Goal: Feedback & Contribution: Contribute content

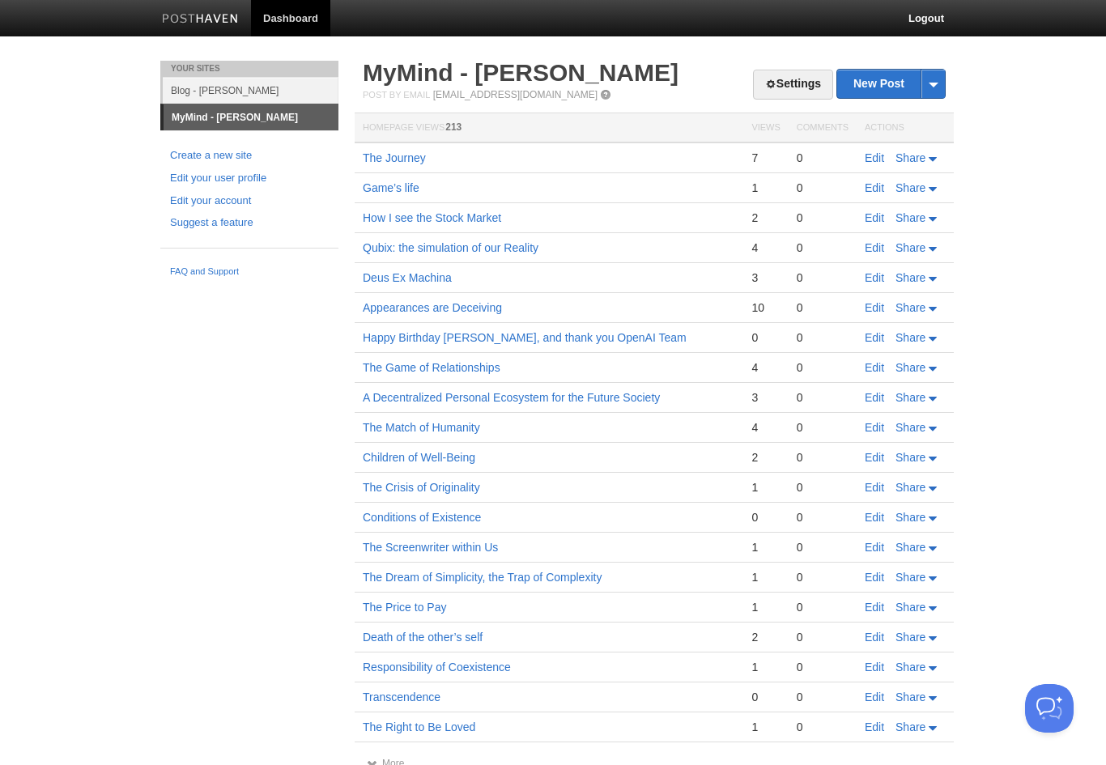
click at [262, 92] on link "Blog - [PERSON_NAME]" at bounding box center [251, 90] width 176 height 27
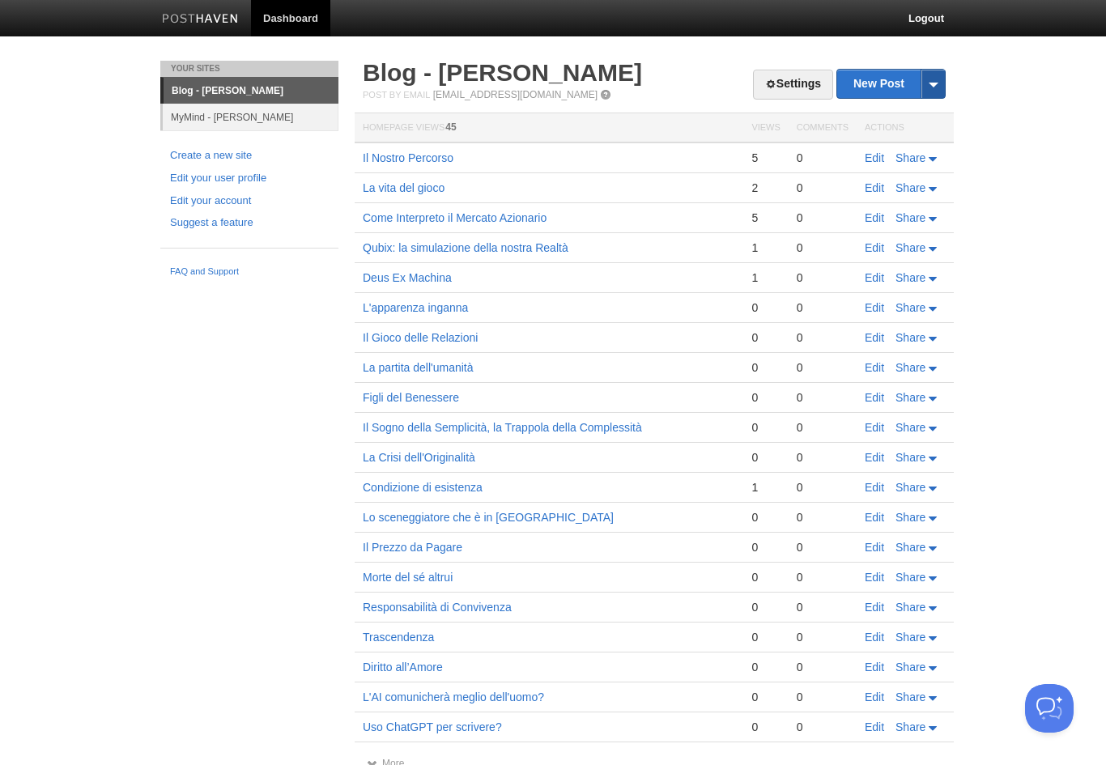
click at [936, 76] on span at bounding box center [933, 84] width 24 height 28
click at [904, 108] on link "by Web" at bounding box center [891, 110] width 108 height 24
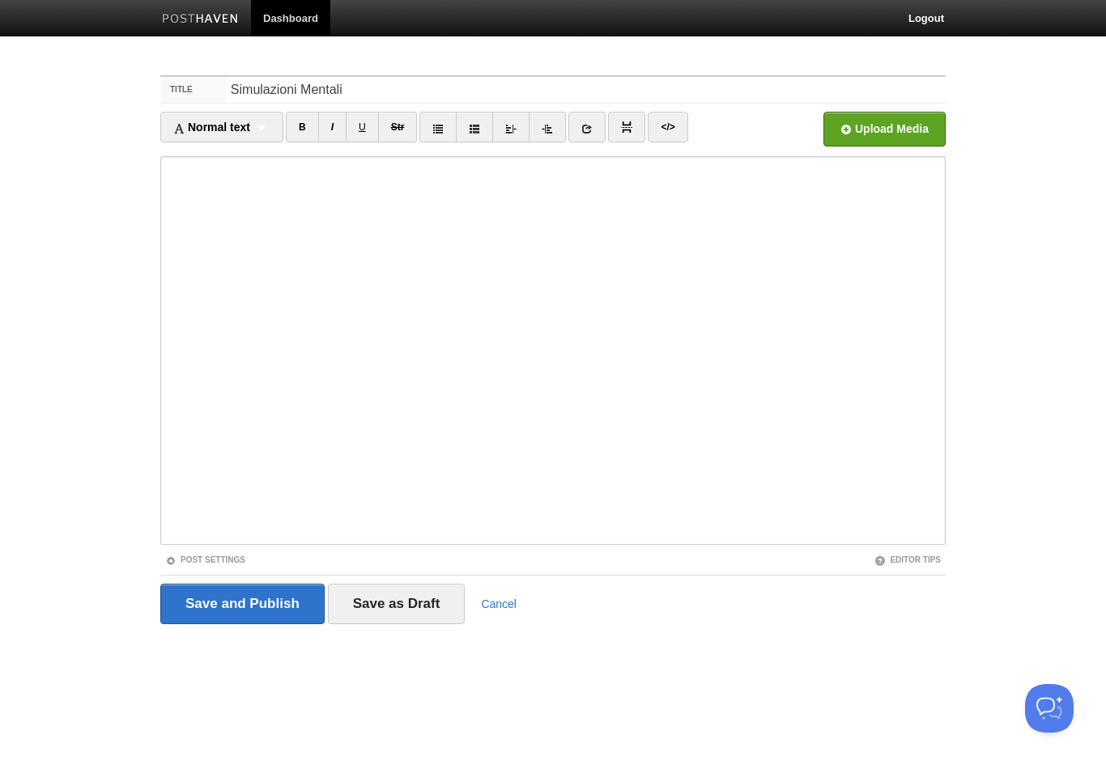
type input "Simulazioni Mentali"
click at [276, 18] on link "Dashboard" at bounding box center [290, 18] width 79 height 36
click at [297, 19] on link "Dashboard" at bounding box center [290, 18] width 79 height 36
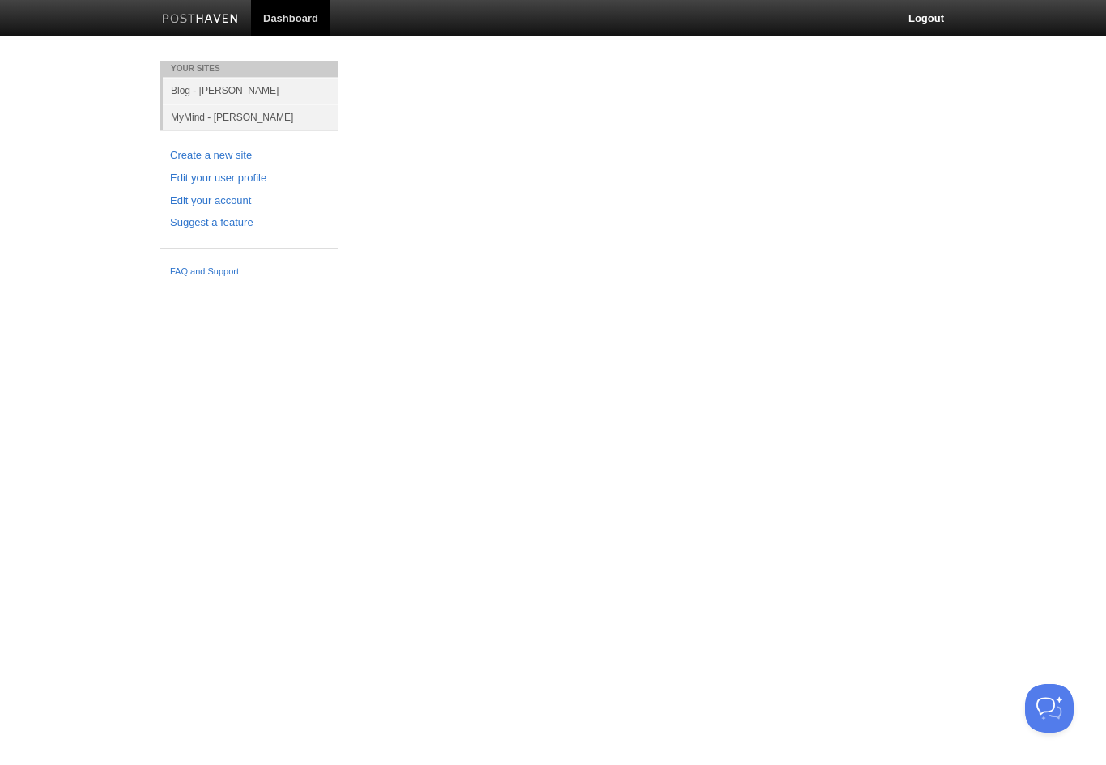
click at [198, 87] on link "Blog - [PERSON_NAME]" at bounding box center [251, 90] width 176 height 27
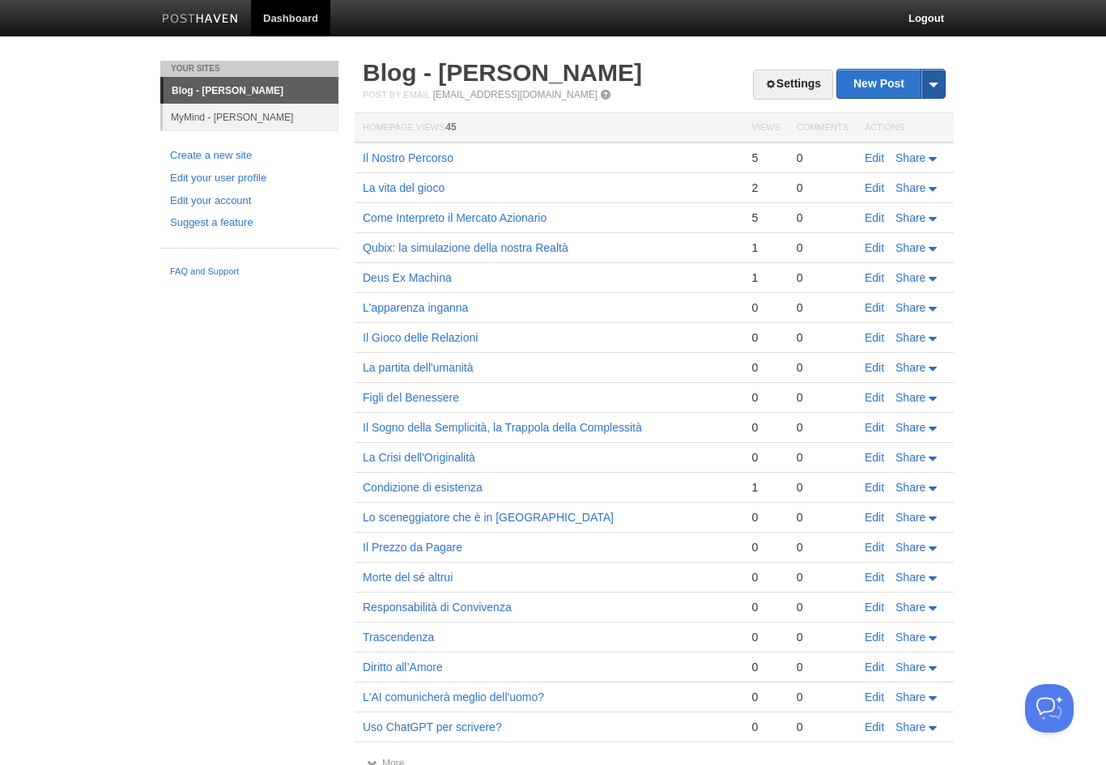
click at [931, 82] on span at bounding box center [933, 84] width 24 height 28
click at [901, 107] on link "by Web" at bounding box center [891, 110] width 108 height 24
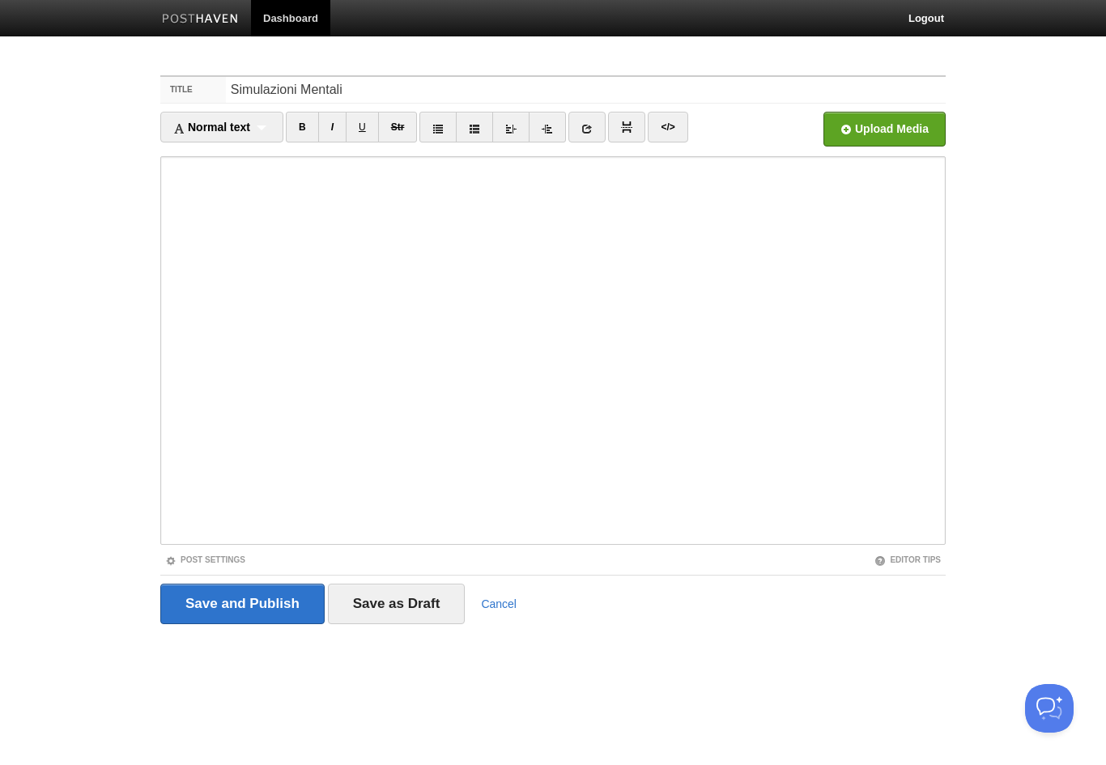
type input "Simulazioni Mentali"
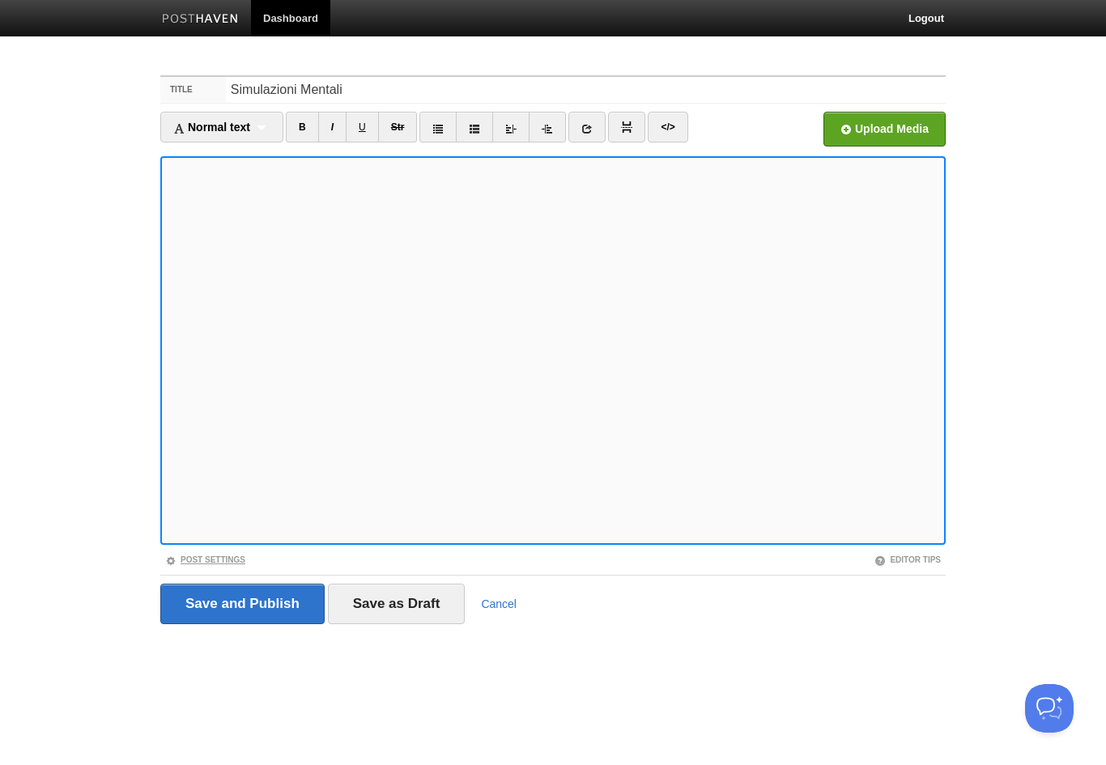
click at [222, 555] on link "Post Settings" at bounding box center [205, 559] width 80 height 9
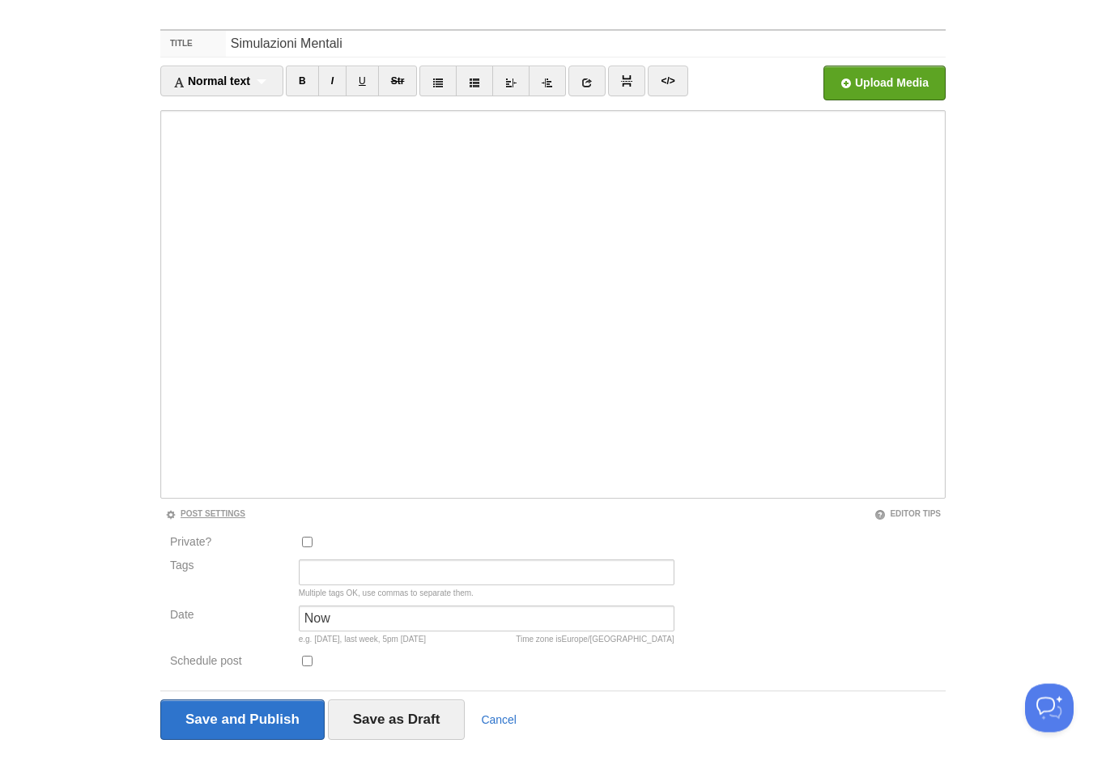
scroll to position [46, 0]
click at [474, 576] on input "Tags" at bounding box center [487, 572] width 376 height 26
type input "Analisi, Filosofia"
click at [513, 613] on input "Now" at bounding box center [487, 619] width 376 height 26
type input "N"
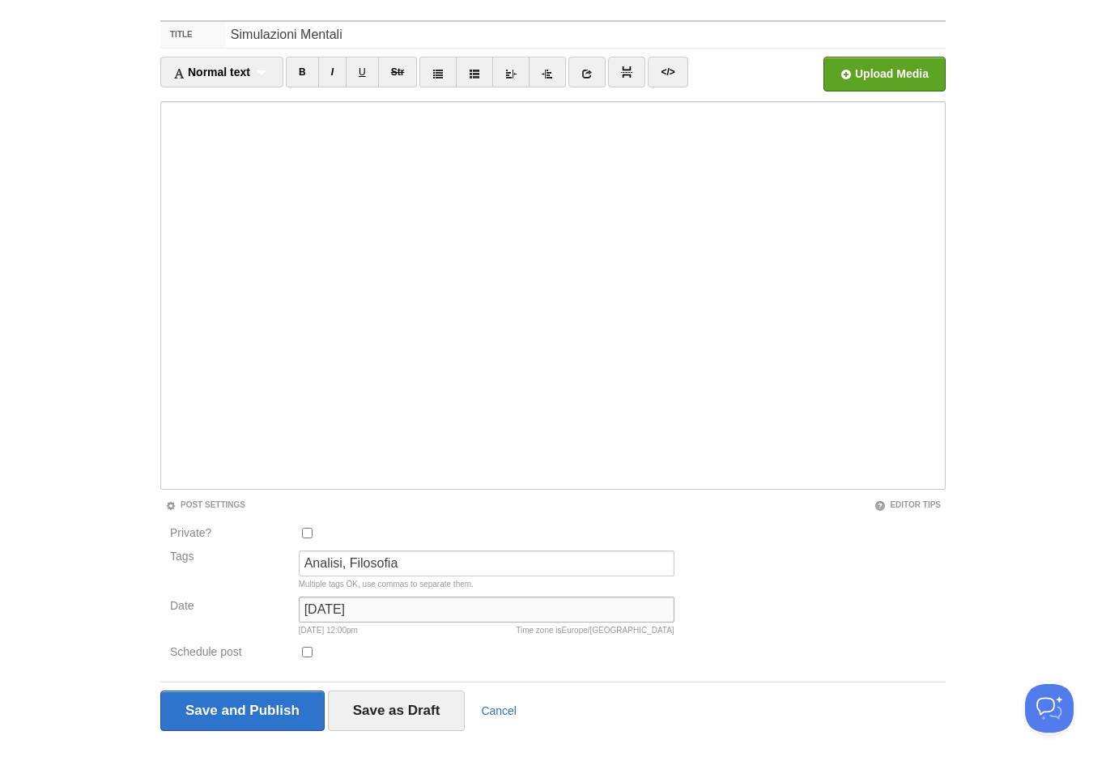
scroll to position [54, 0]
type input "1 aug 2025"
click at [295, 707] on input "Save and Publish" at bounding box center [242, 711] width 164 height 40
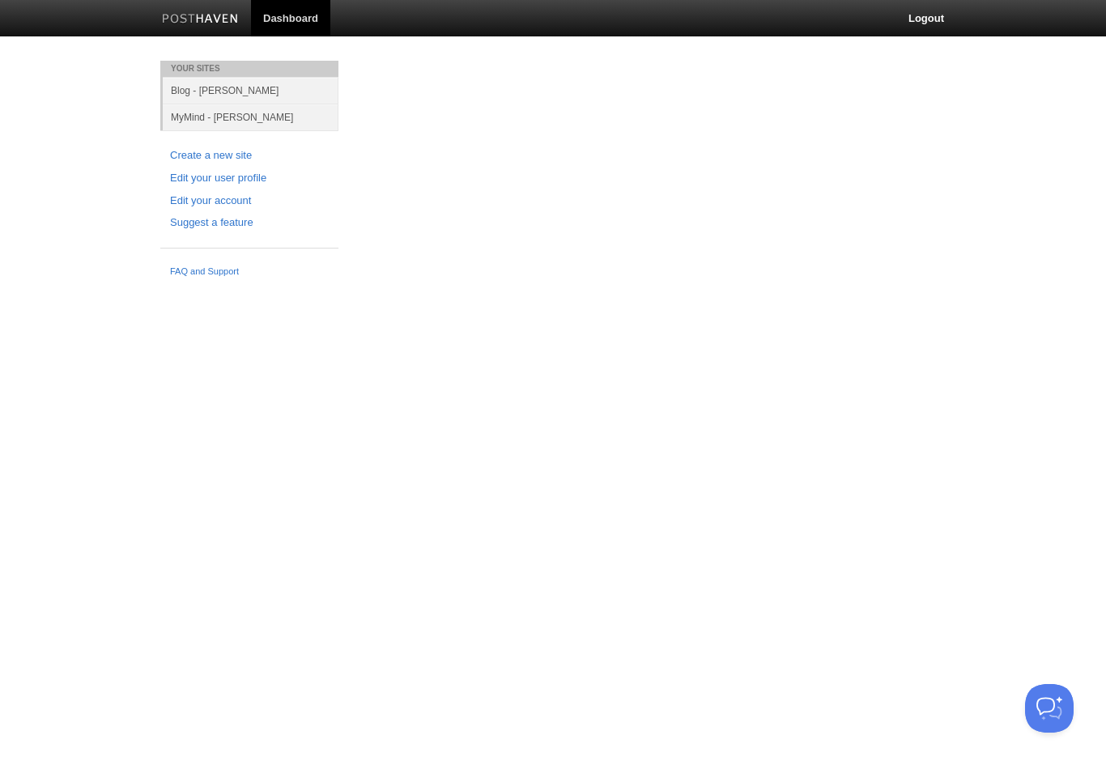
click at [180, 122] on link "MyMind - [PERSON_NAME]" at bounding box center [251, 117] width 176 height 27
click at [205, 117] on link "MyMind - [PERSON_NAME]" at bounding box center [251, 117] width 176 height 27
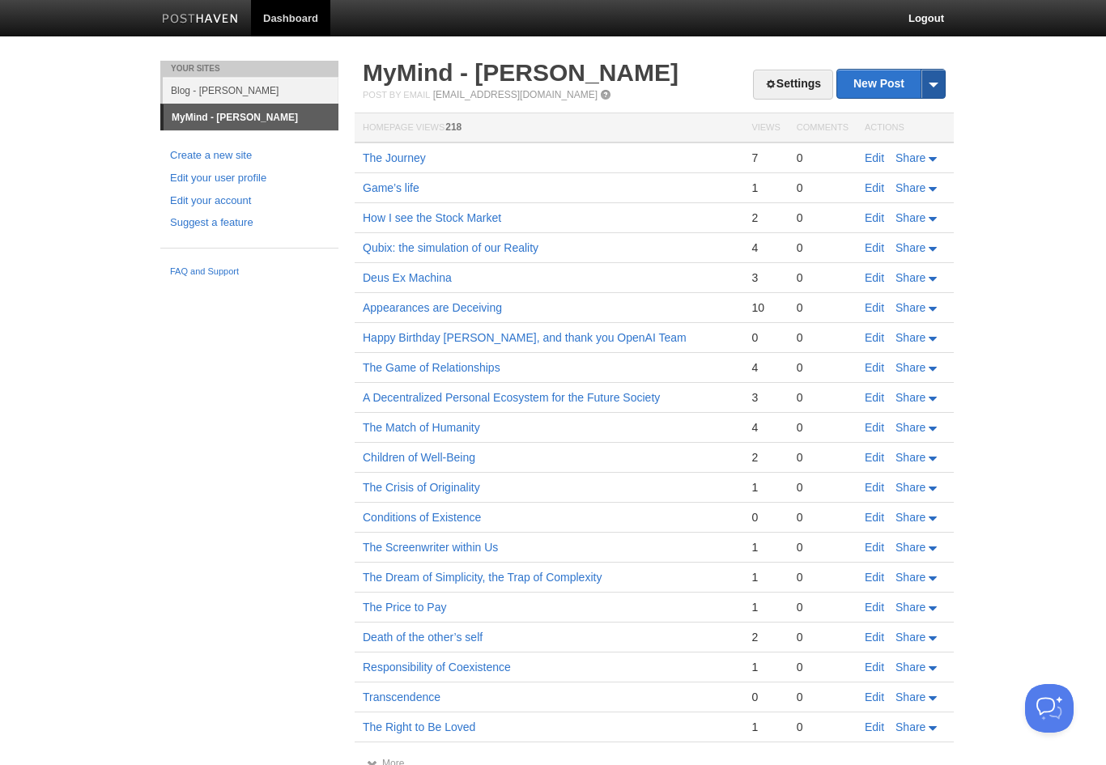
click at [928, 83] on span at bounding box center [933, 84] width 24 height 28
click at [895, 109] on link "by Web" at bounding box center [891, 110] width 108 height 24
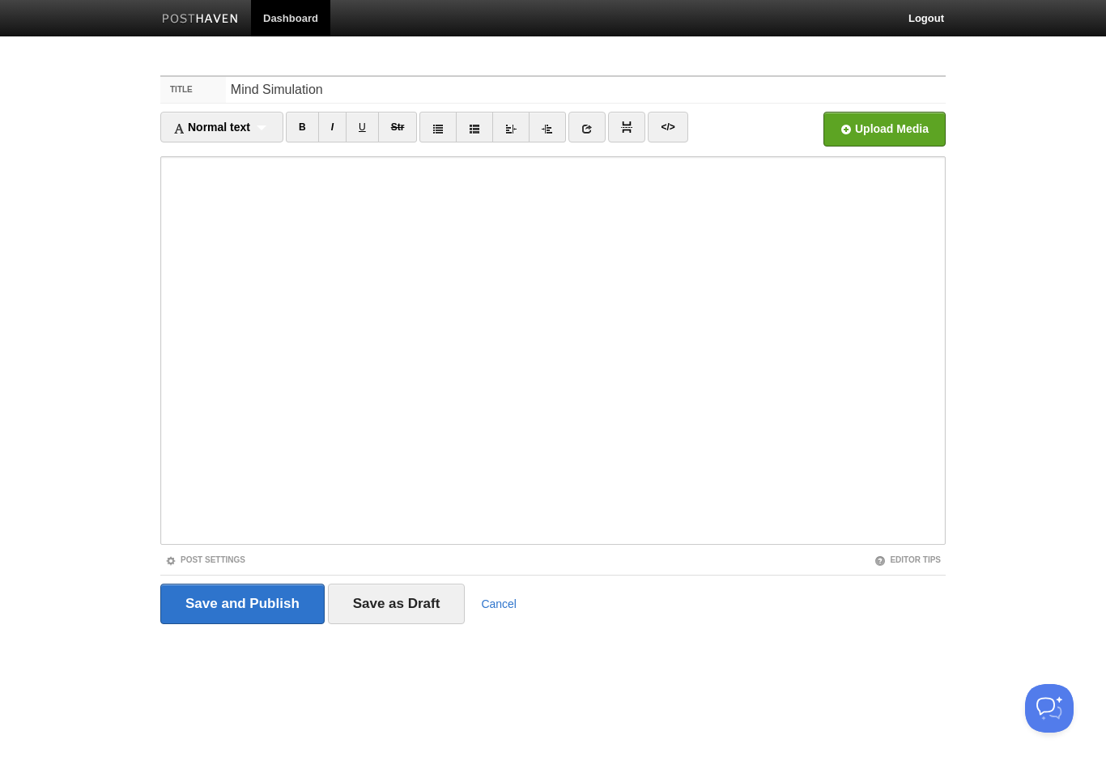
type input "Mind Simulation"
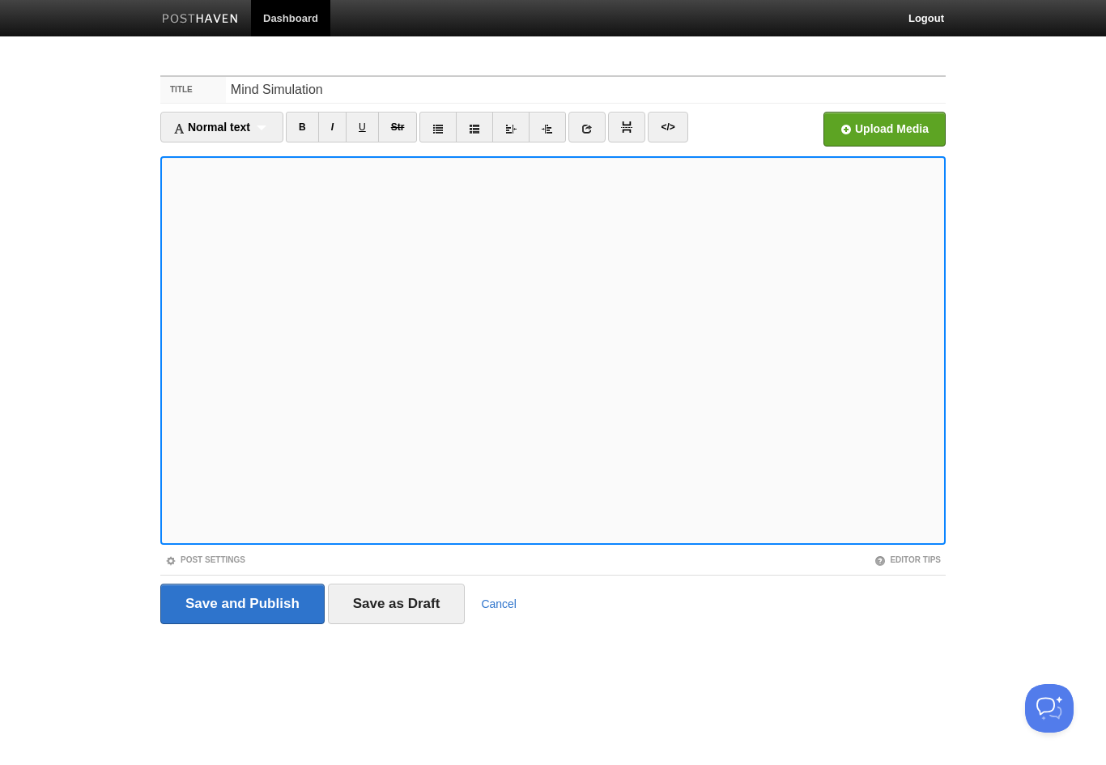
click at [512, 159] on iframe at bounding box center [552, 350] width 785 height 389
click at [195, 555] on link "Post Settings" at bounding box center [205, 559] width 80 height 9
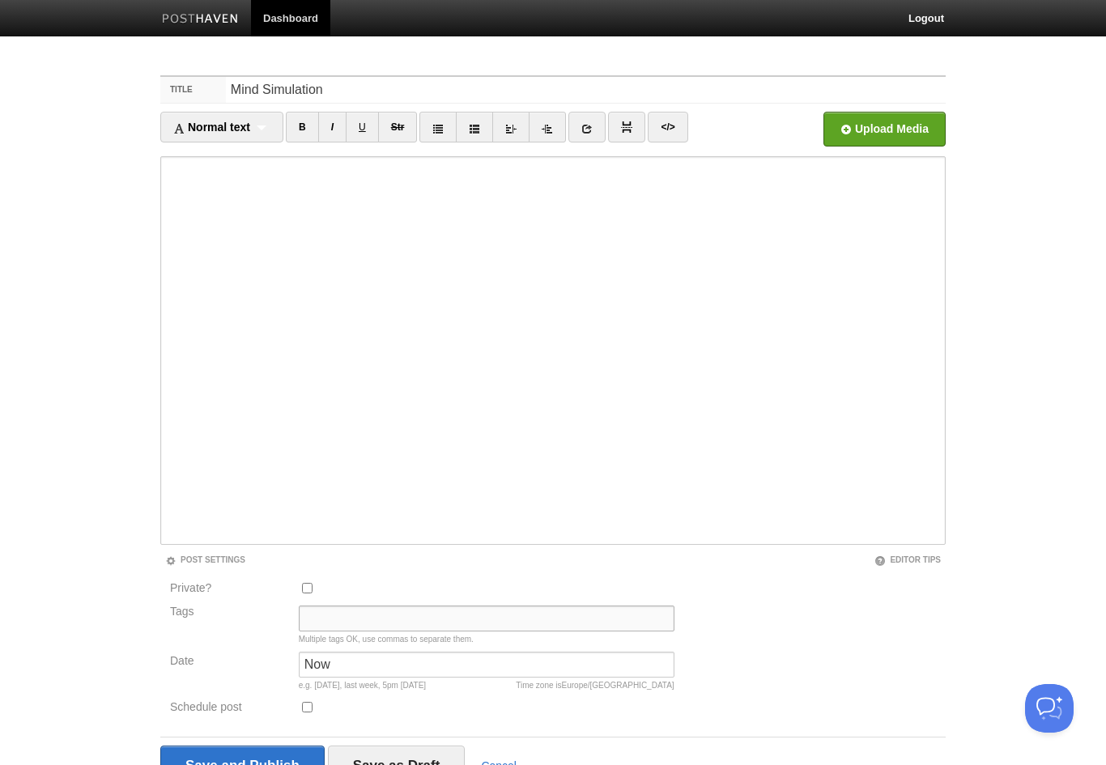
click at [304, 619] on input "Tags" at bounding box center [487, 619] width 376 height 26
type input "Analysis, Philosophy"
click at [379, 653] on input "Now" at bounding box center [487, 665] width 376 height 26
click at [352, 674] on input "Now" at bounding box center [487, 665] width 376 height 26
type input "N"
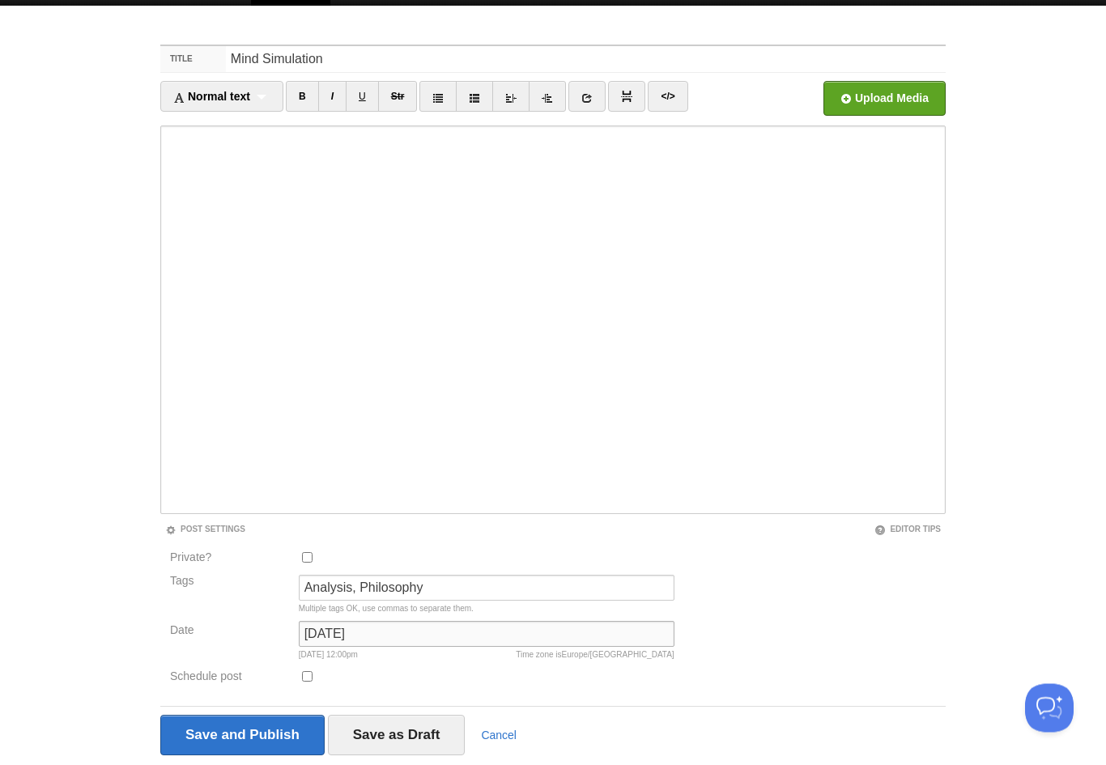
scroll to position [31, 0]
type input "[DATE]"
click at [212, 739] on input "Save and Publish" at bounding box center [242, 735] width 164 height 40
